Goal: Download file/media

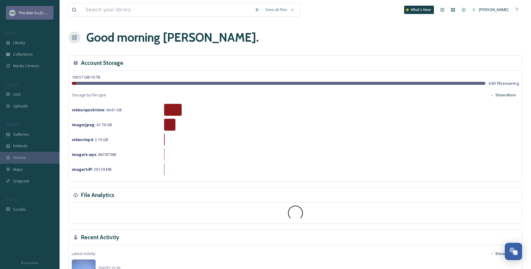
click at [44, 15] on span "The Mat-Su [US_STATE]" at bounding box center [38, 13] width 41 height 6
click at [119, 7] on input at bounding box center [166, 9] width 169 height 13
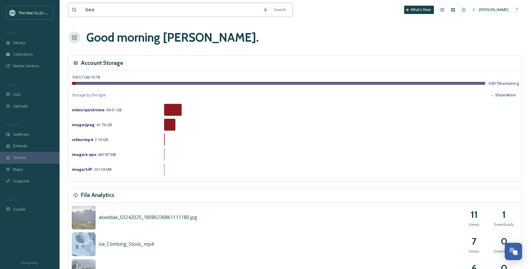
type input "bear"
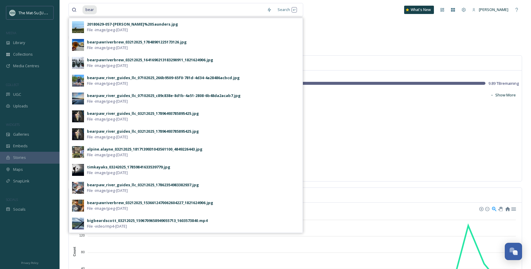
click at [120, 27] on span "File - image/jpeg - Jul 31 2025" at bounding box center [107, 30] width 41 height 6
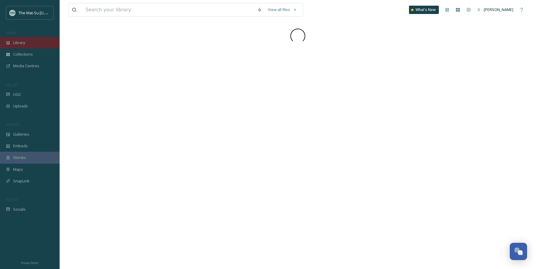
click at [38, 43] on div "Library" at bounding box center [30, 43] width 60 height 12
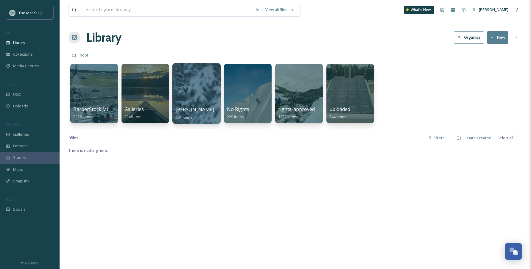
click at [186, 87] on div at bounding box center [196, 93] width 49 height 61
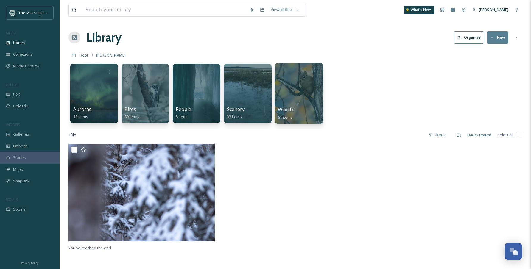
click at [289, 90] on div at bounding box center [299, 93] width 49 height 61
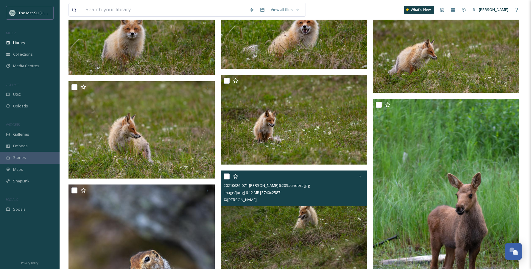
scroll to position [1025, 0]
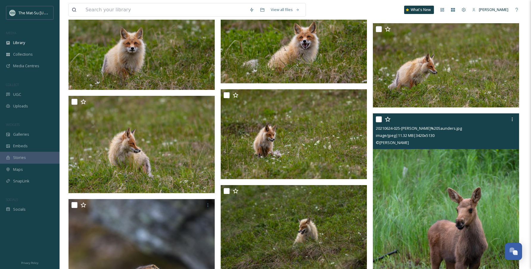
click at [377, 120] on input "checkbox" at bounding box center [379, 119] width 6 height 6
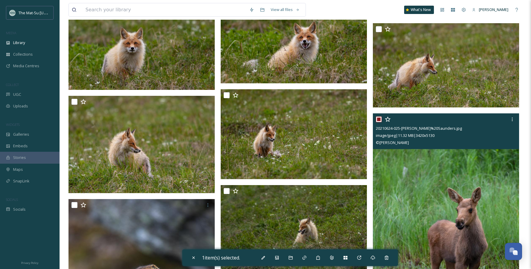
click at [380, 120] on input "checkbox" at bounding box center [379, 119] width 6 height 6
checkbox input "false"
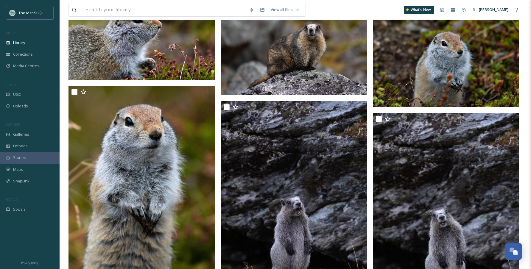
scroll to position [0, 0]
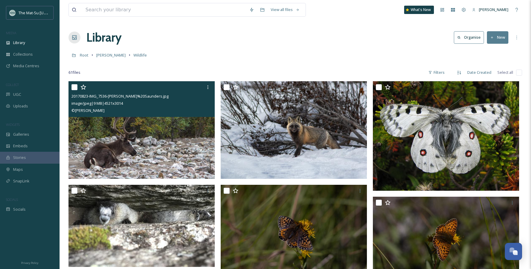
click at [151, 130] on img at bounding box center [142, 130] width 146 height 98
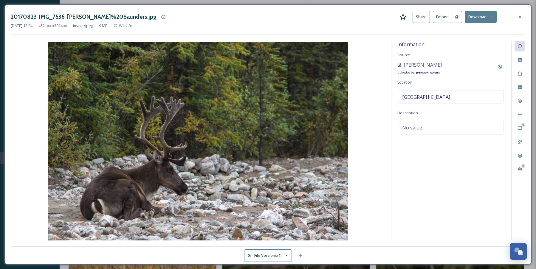
click at [475, 19] on button "Download" at bounding box center [481, 17] width 32 height 12
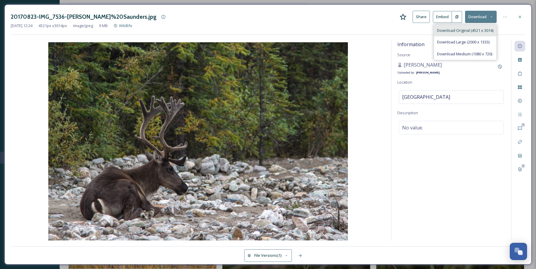
click at [468, 31] on span "Download Original (4521 x 3014)" at bounding box center [465, 31] width 56 height 6
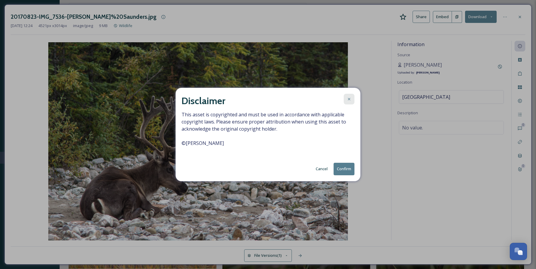
click at [346, 98] on icon at bounding box center [348, 99] width 5 height 5
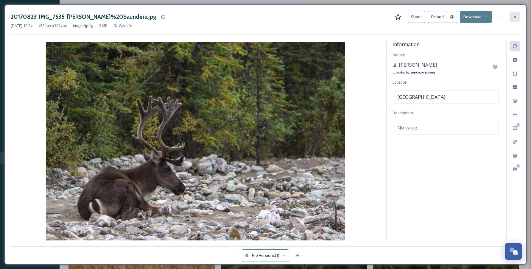
click at [510, 14] on div at bounding box center [515, 17] width 11 height 11
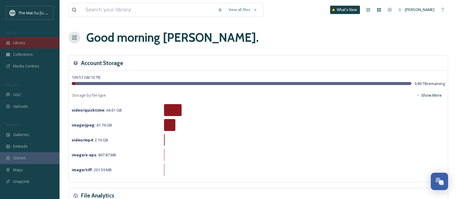
click at [21, 40] on span "Library" at bounding box center [19, 43] width 12 height 6
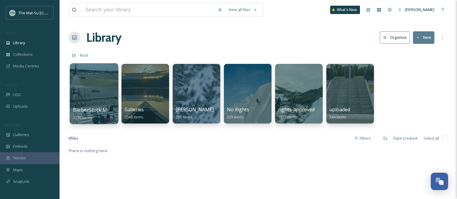
click at [105, 80] on div at bounding box center [94, 93] width 49 height 61
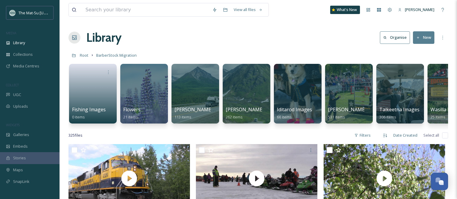
scroll to position [0, 157]
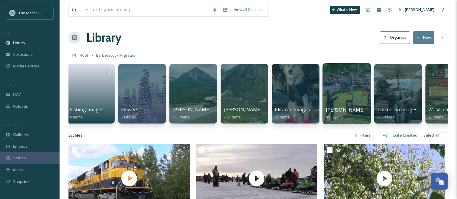
click at [342, 95] on div at bounding box center [347, 93] width 49 height 61
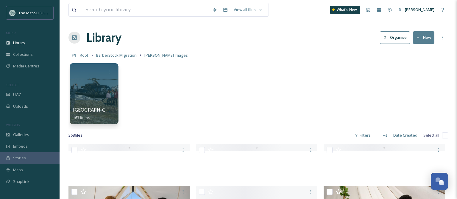
click at [101, 93] on div at bounding box center [94, 93] width 49 height 61
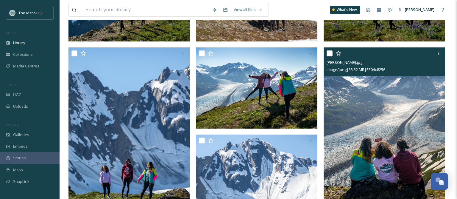
scroll to position [342, 0]
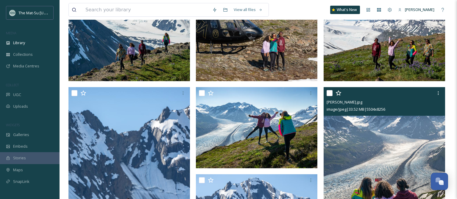
click at [331, 91] on input "checkbox" at bounding box center [330, 93] width 6 height 6
checkbox input "true"
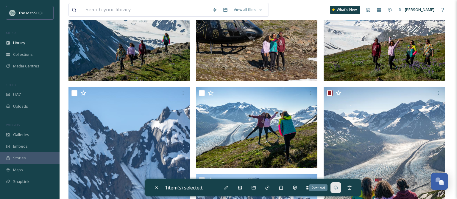
click at [337, 188] on icon at bounding box center [336, 187] width 4 height 4
